Goal: Navigation & Orientation: Understand site structure

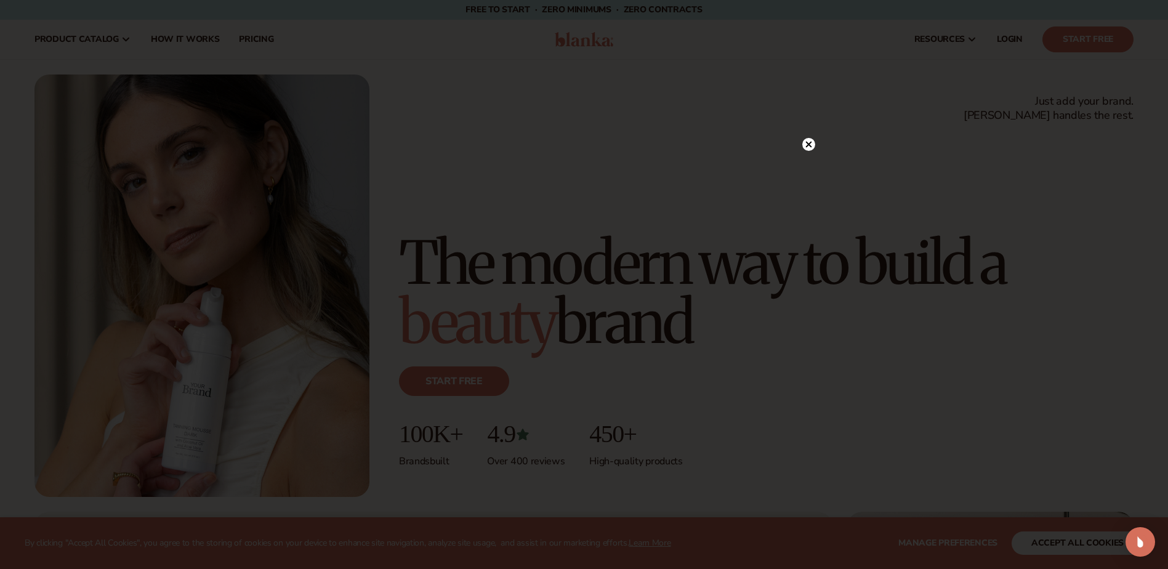
click at [810, 144] on circle at bounding box center [808, 144] width 13 height 13
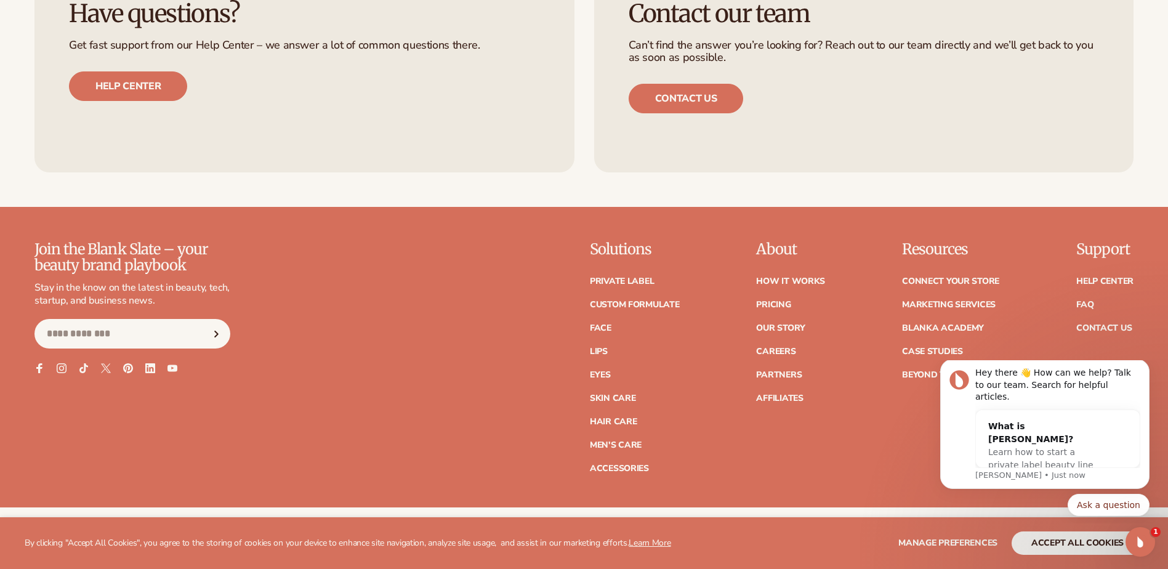
scroll to position [5480, 0]
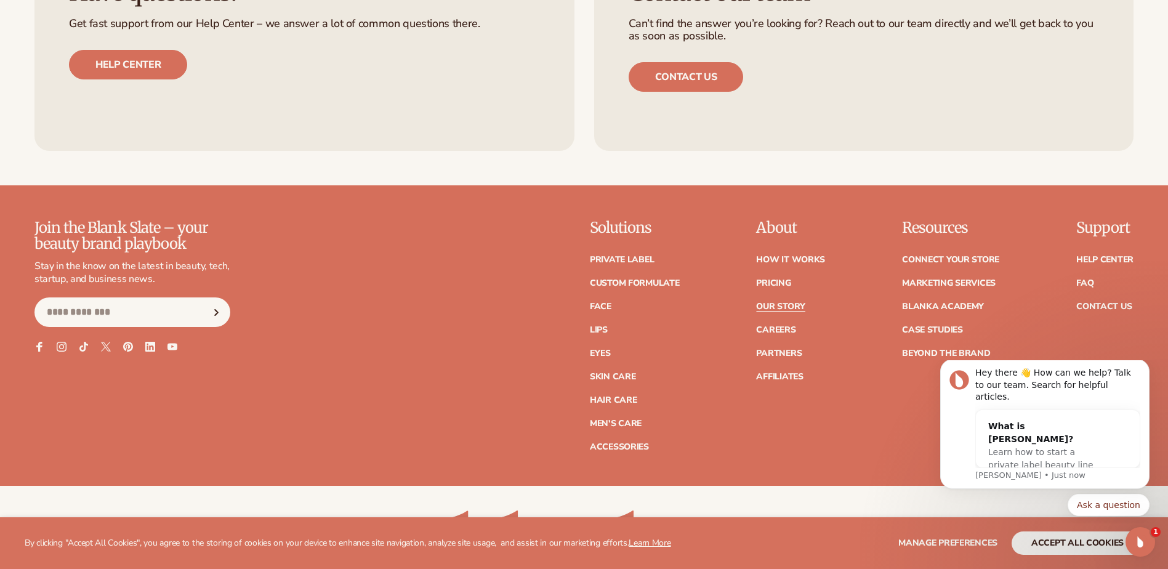
click at [797, 305] on link "Our Story" at bounding box center [780, 306] width 49 height 9
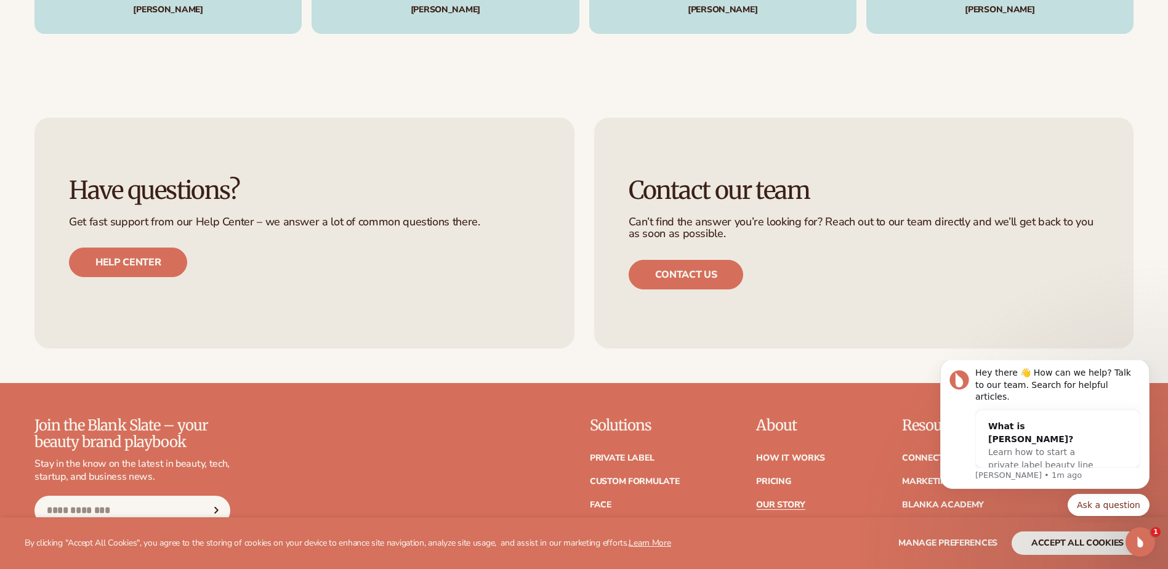
scroll to position [3818, 0]
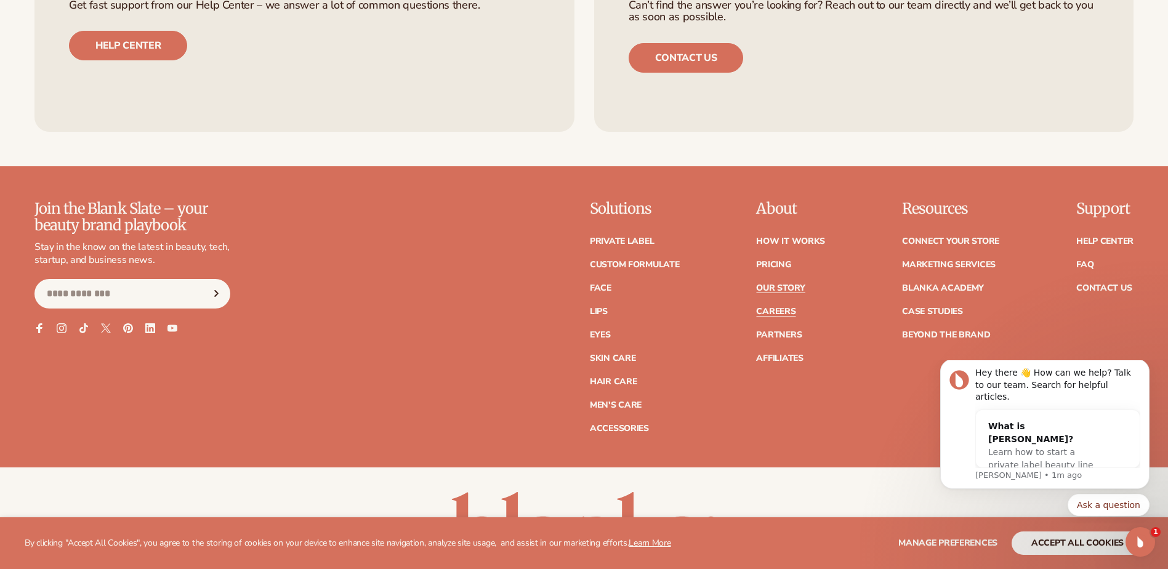
click at [783, 307] on link "Careers" at bounding box center [775, 311] width 39 height 9
